Goal: Task Accomplishment & Management: Use online tool/utility

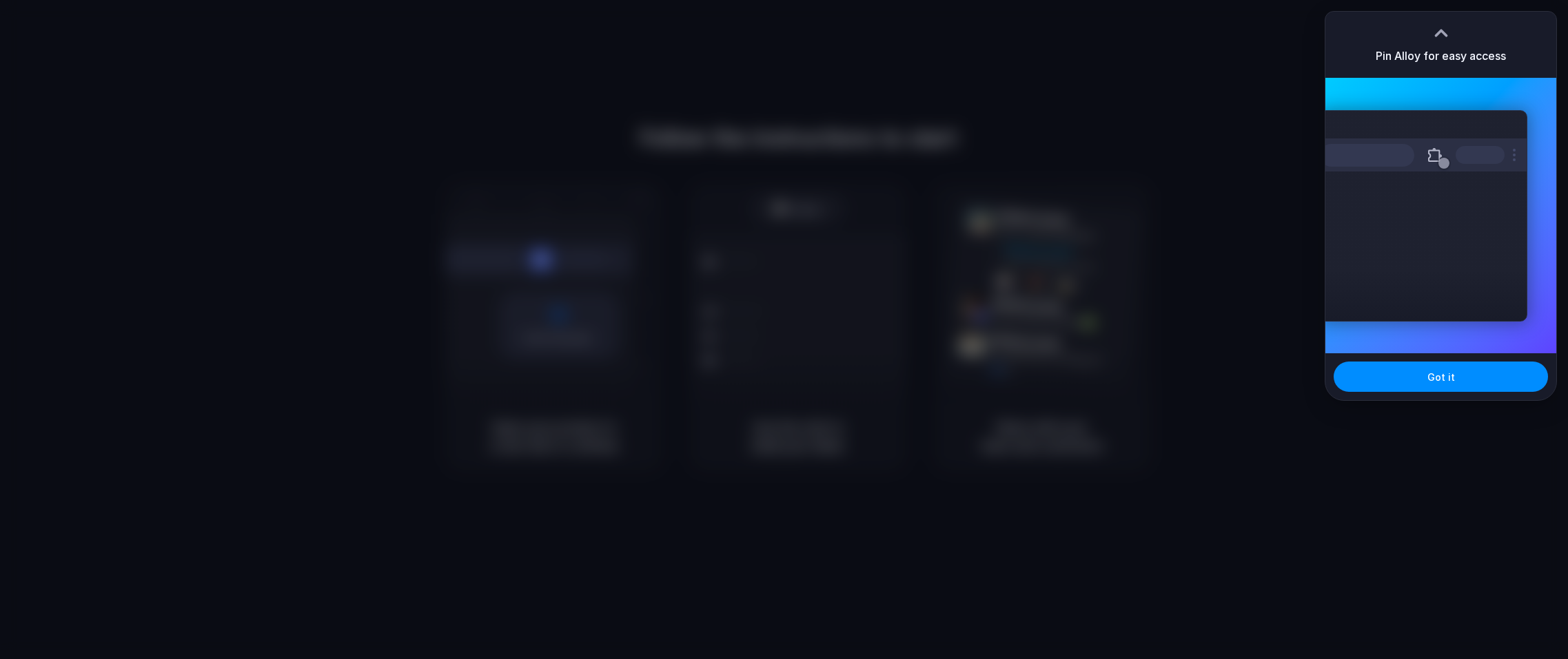
click at [1382, 120] on div "Extensions Alloy · AI Prototyping for..." at bounding box center [1423, 216] width 208 height 212
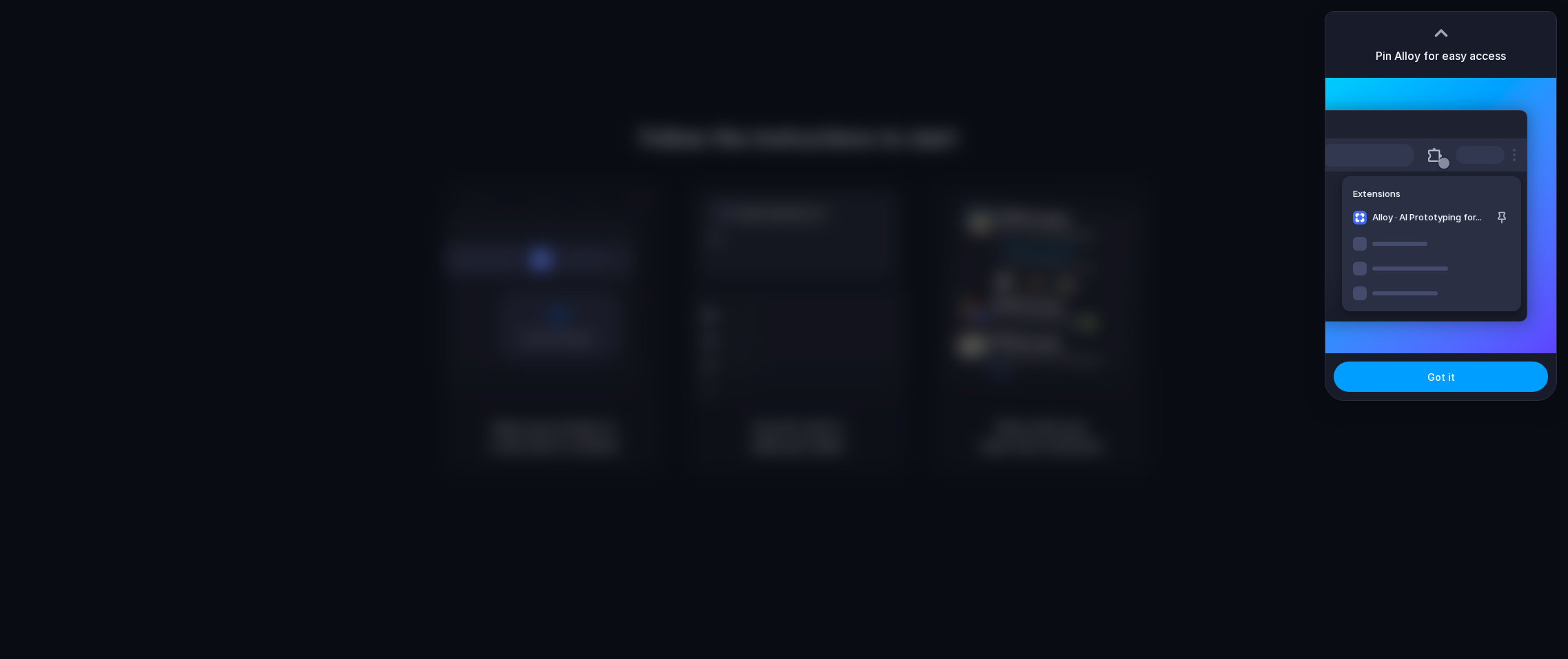
click at [1449, 386] on button "Got it" at bounding box center [1441, 376] width 214 height 30
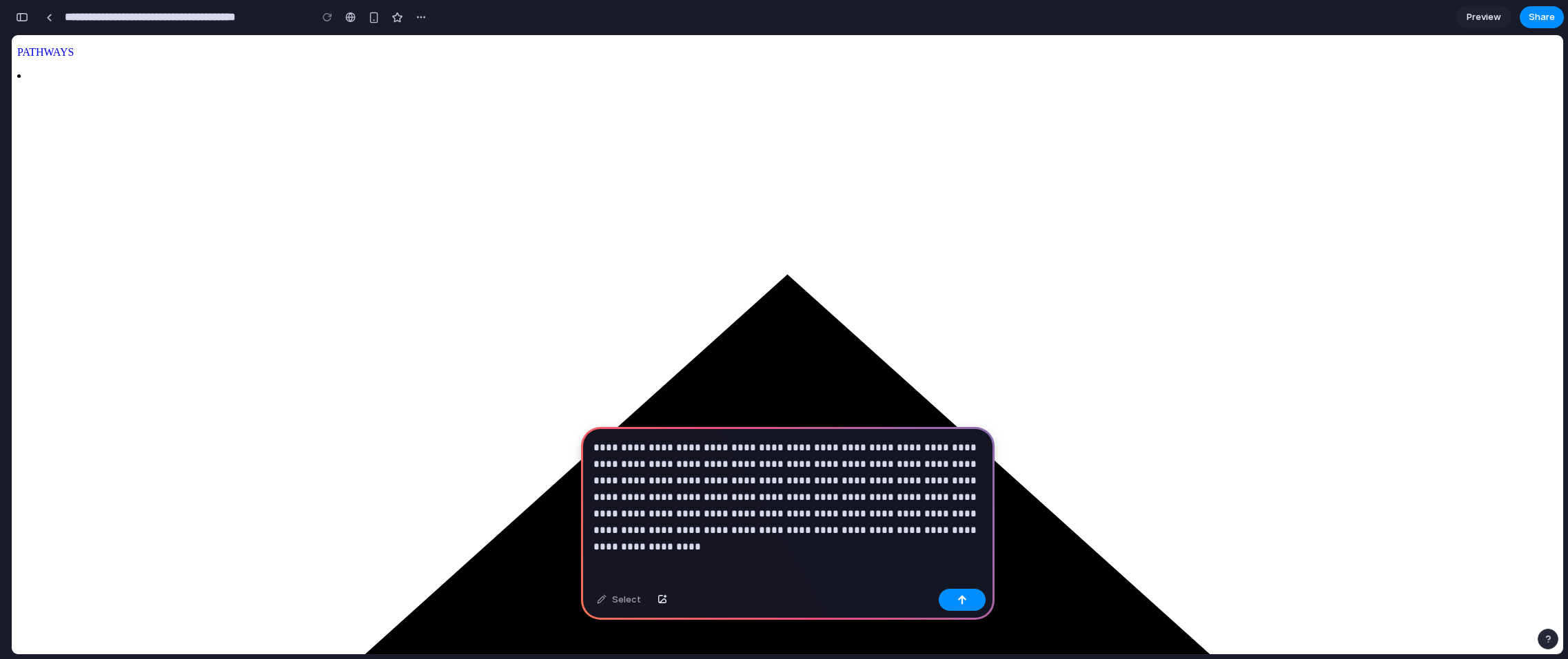
click at [756, 515] on p "**********" at bounding box center [788, 489] width 389 height 99
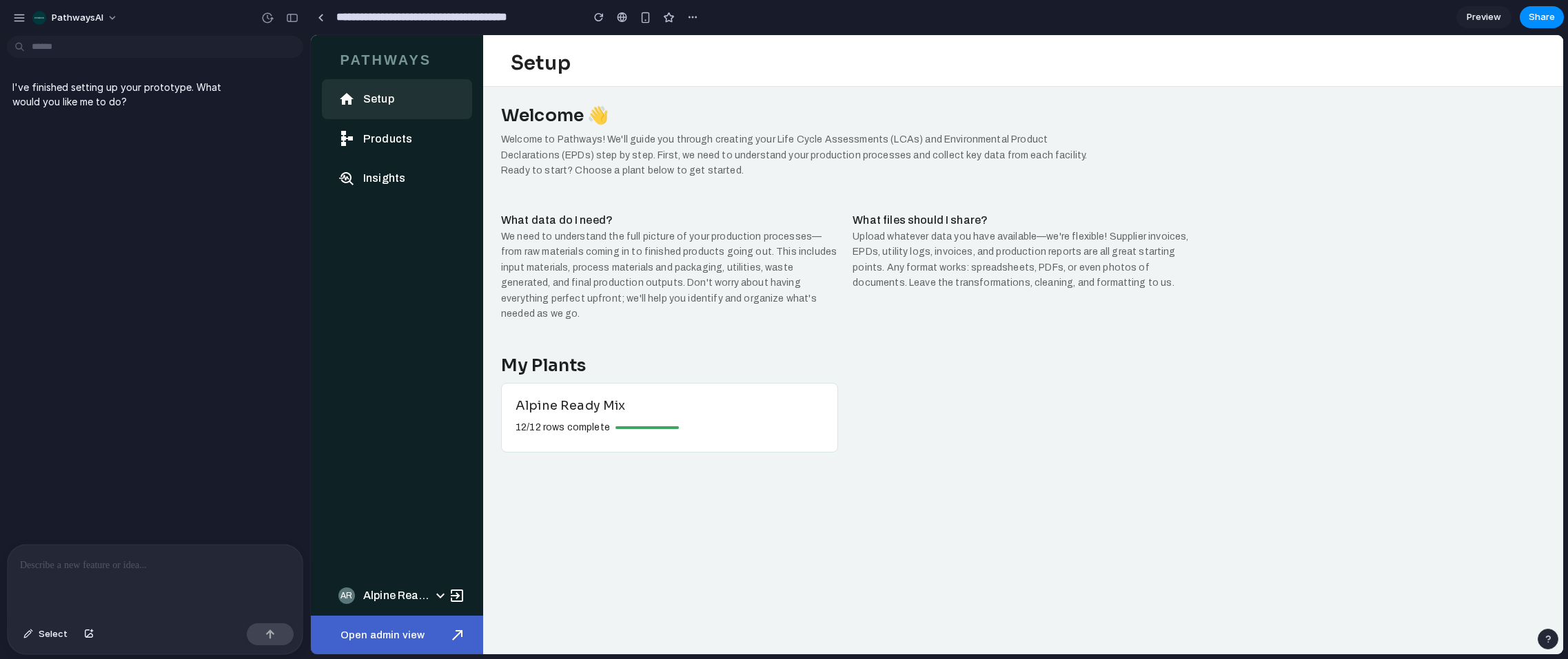
click at [221, 435] on div "I've finished setting up your prototype. What would you like me to do?" at bounding box center [151, 293] width 302 height 503
click at [760, 415] on div "12/12 rows complete" at bounding box center [667, 425] width 314 height 21
drag, startPoint x: 315, startPoint y: 376, endPoint x: 327, endPoint y: 368, distance: 14.4
click at [316, 376] on div "Setup Products Insights AR Alpine Ready Mix Open admin view" at bounding box center [397, 367] width 172 height 575
click at [136, 568] on p at bounding box center [154, 565] width 270 height 17
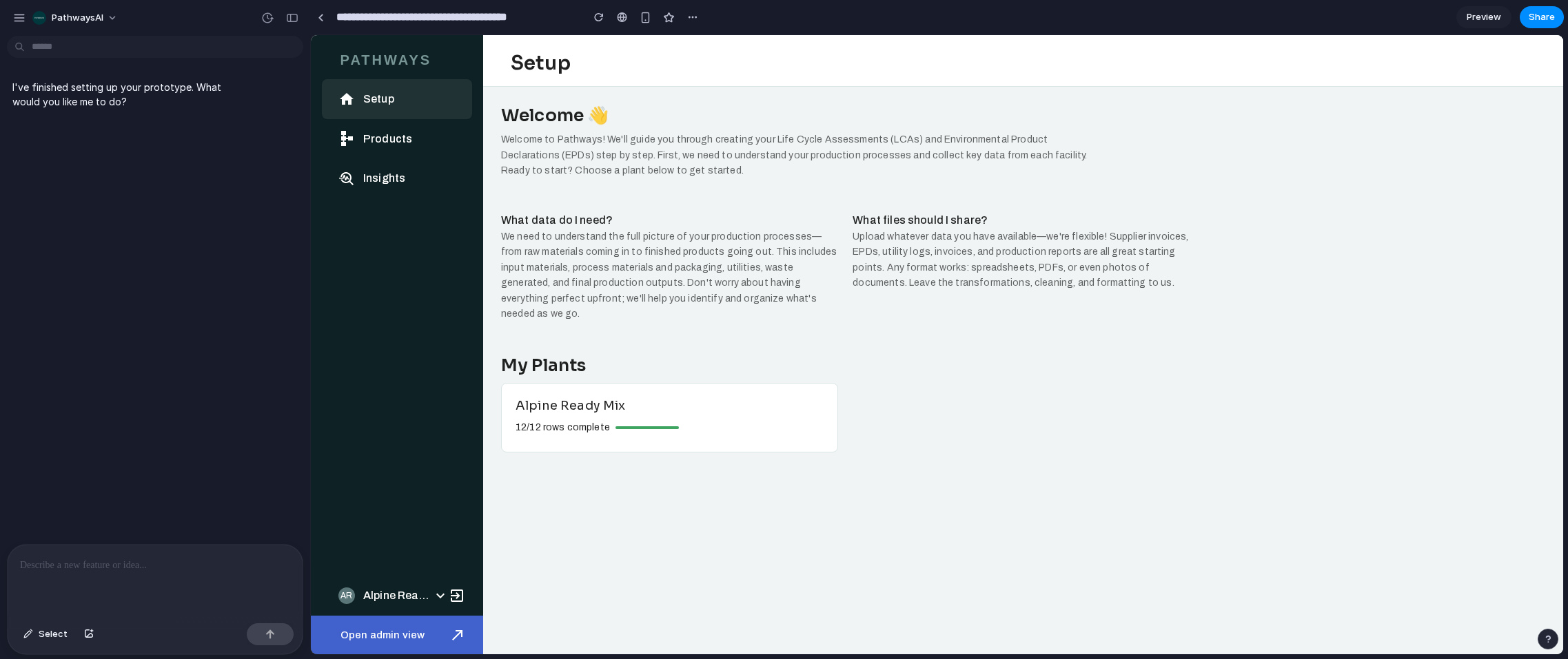
click at [93, 576] on div at bounding box center [155, 582] width 295 height 73
click at [136, 565] on p at bounding box center [154, 565] width 270 height 17
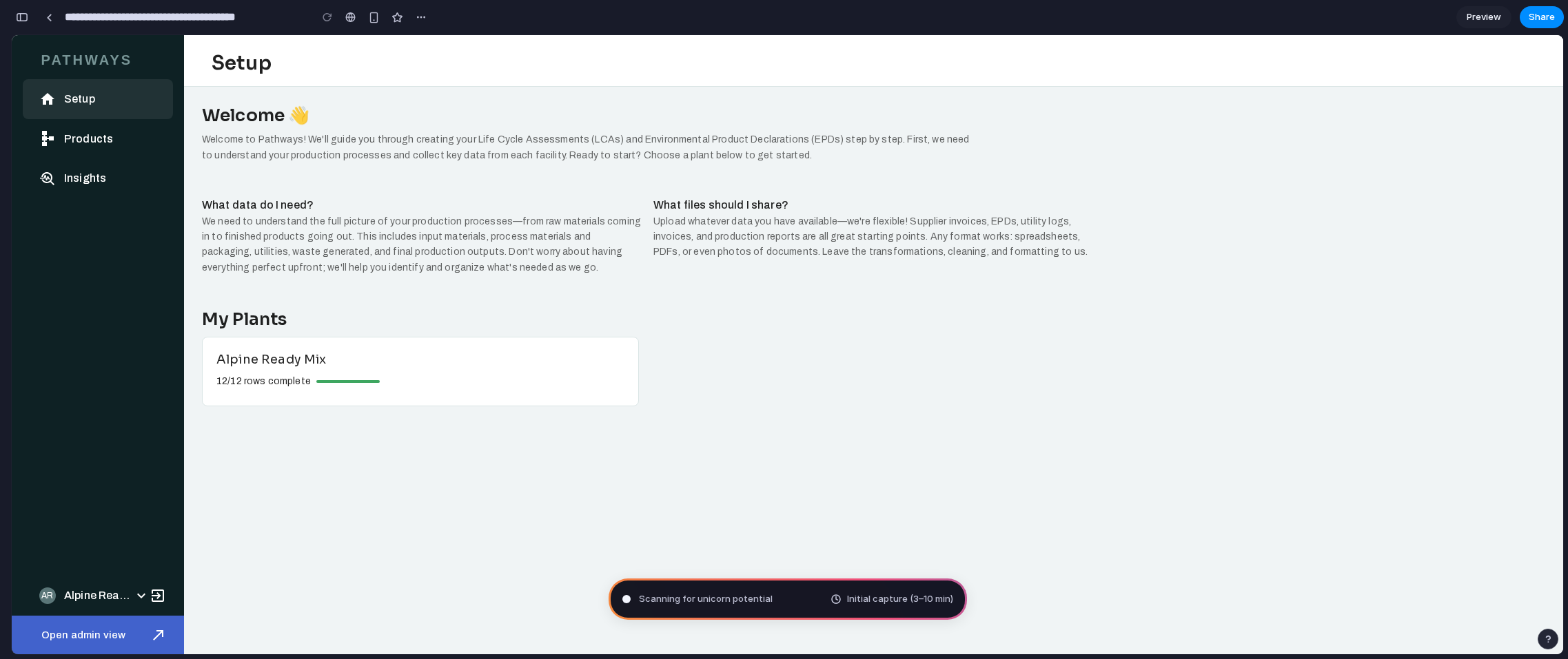
scroll to position [899, 0]
type input "**********"
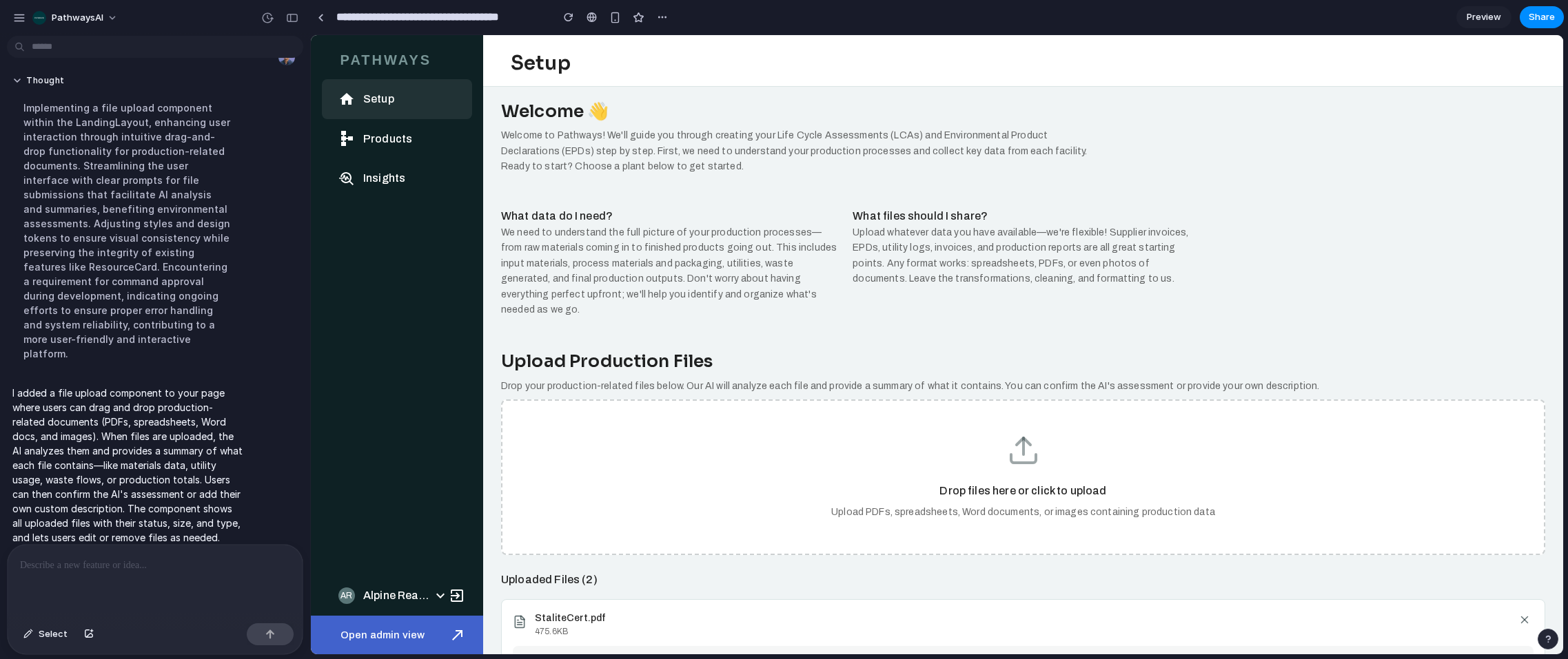
scroll to position [6, 0]
click at [951, 437] on div "Drop files here or click to upload Upload PDFs, spreadsheets, Word documents, o…" at bounding box center [1023, 475] width 1044 height 155
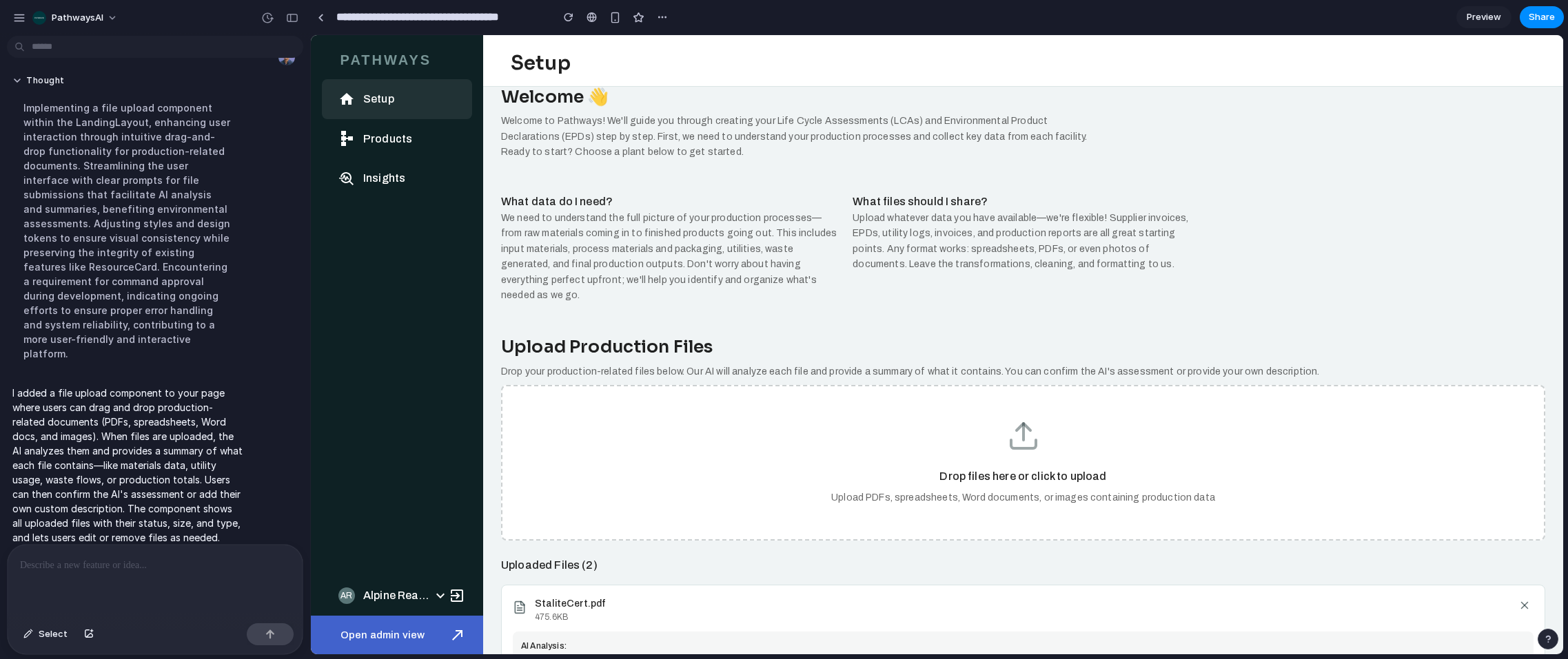
click at [255, 509] on div "I added a file upload component to your page where users can drag and drop prod…" at bounding box center [151, 465] width 288 height 176
drag, startPoint x: 111, startPoint y: 462, endPoint x: 13, endPoint y: 333, distance: 162.0
click at [111, 462] on p "I added a file upload component to your page where users can drag and drop prod…" at bounding box center [127, 466] width 230 height 159
